Goal: Task Accomplishment & Management: Use online tool/utility

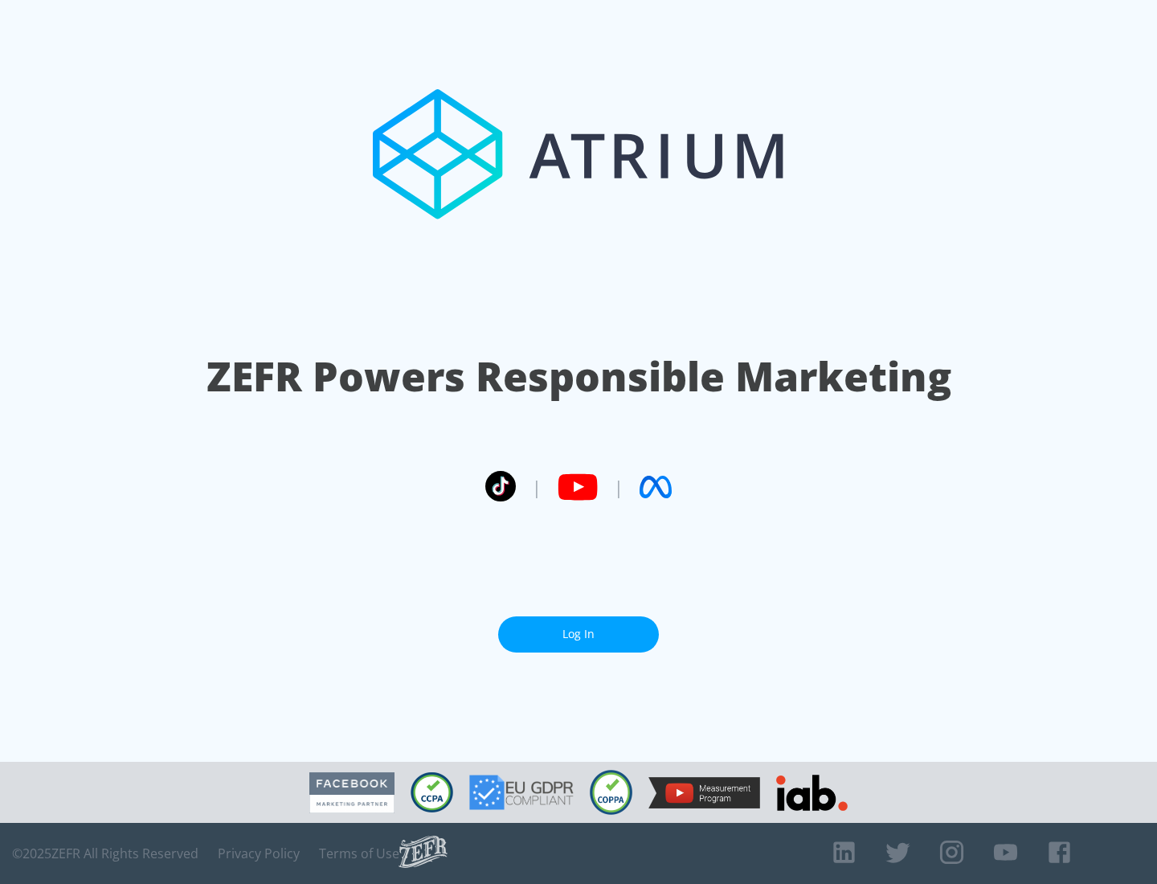
click at [578, 634] on link "Log In" at bounding box center [578, 634] width 161 height 36
